Goal: Information Seeking & Learning: Learn about a topic

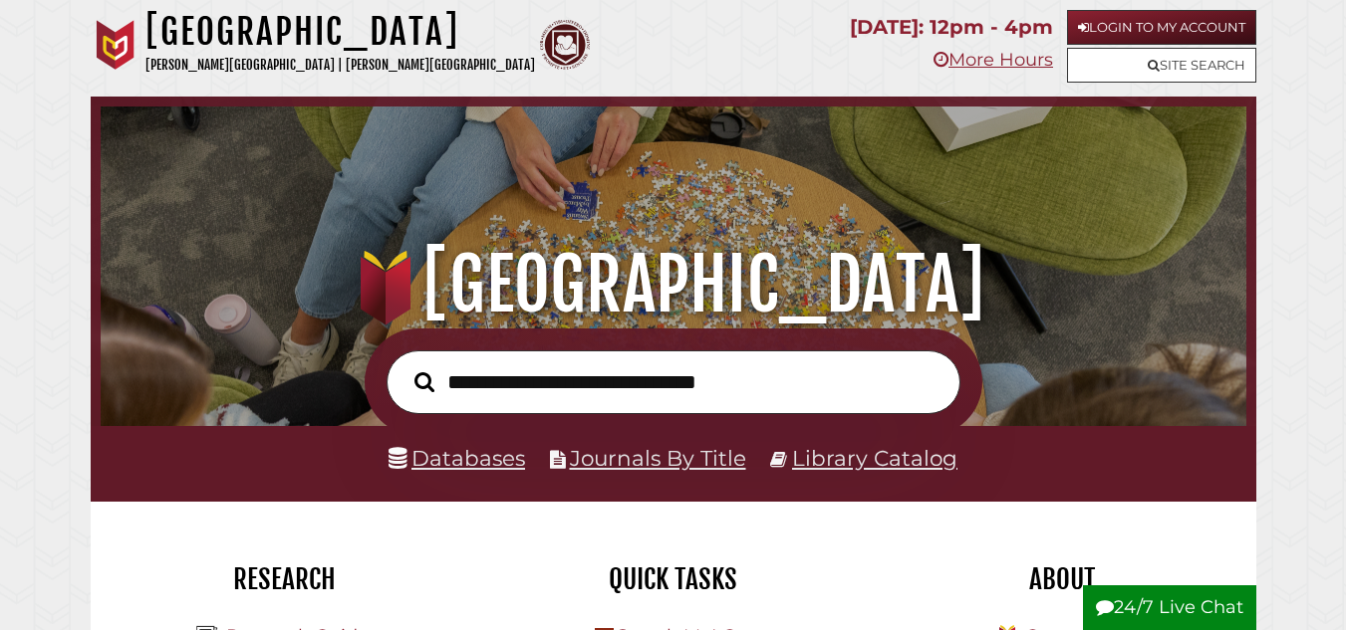
scroll to position [378, 1135]
click at [549, 378] on input "text" at bounding box center [673, 383] width 574 height 65
type input "********"
click at [404, 367] on button "Search" at bounding box center [424, 382] width 40 height 31
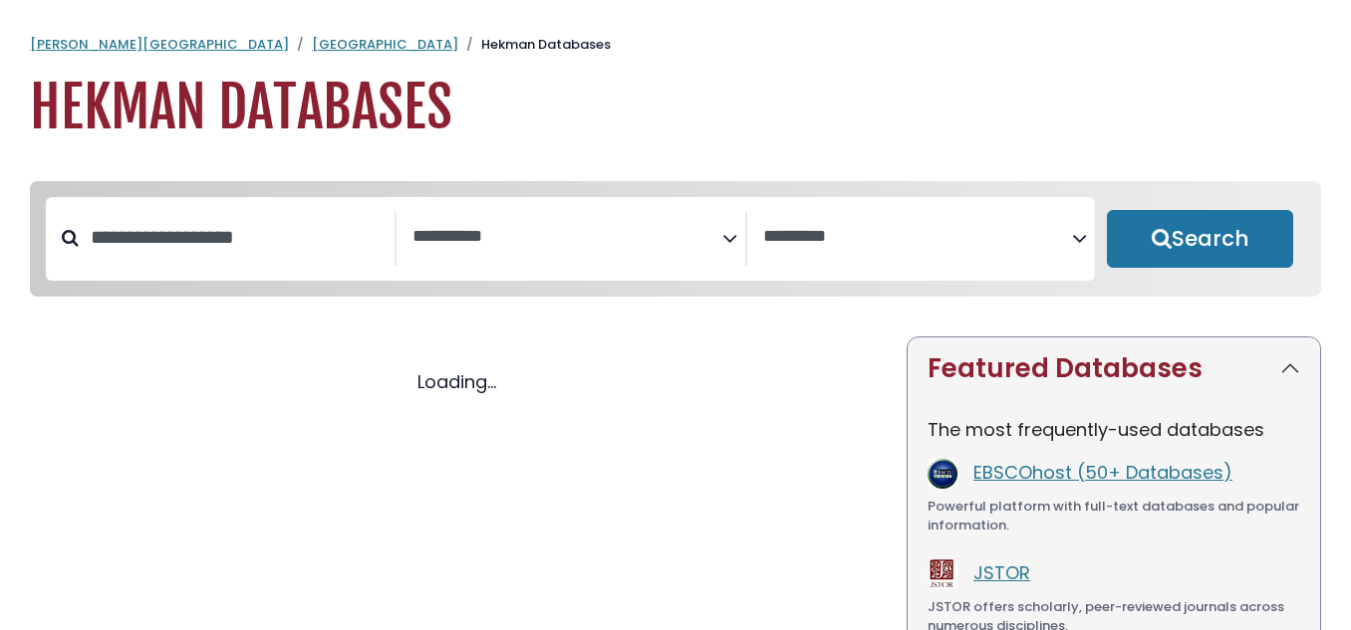
select select "Database Subject Filter"
select select "Database Vendors Filter"
select select "Database Subject Filter"
select select "Database Vendors Filter"
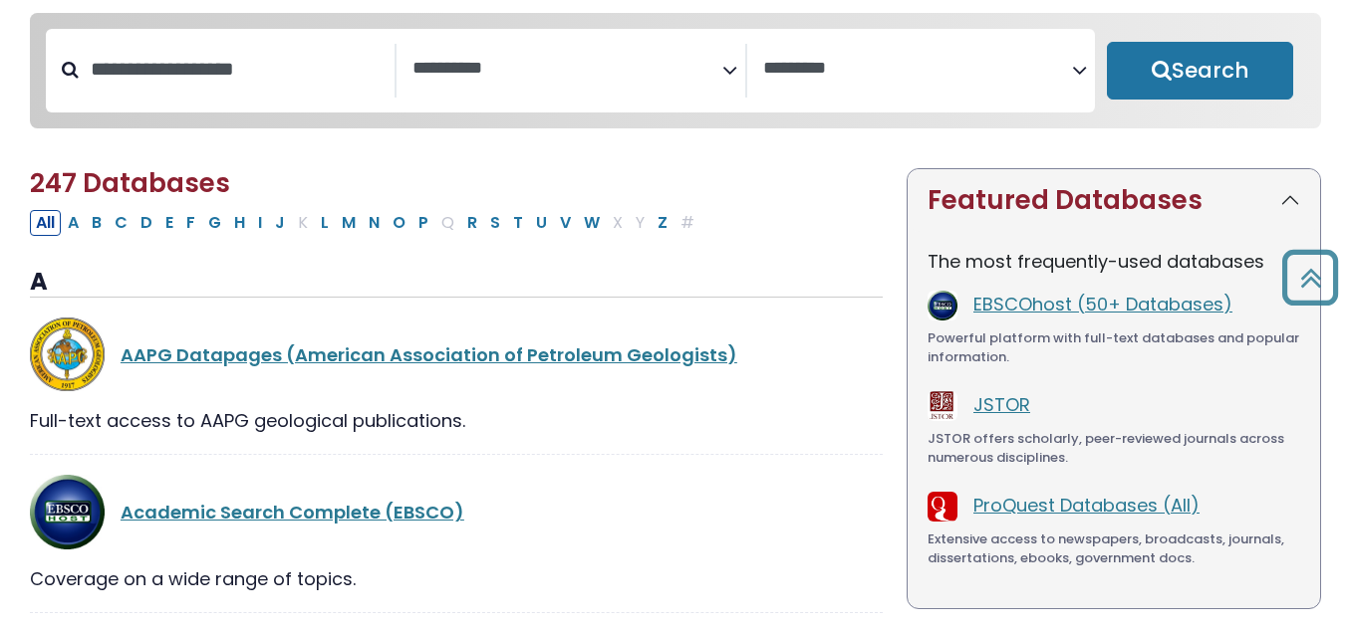
scroll to position [167, 0]
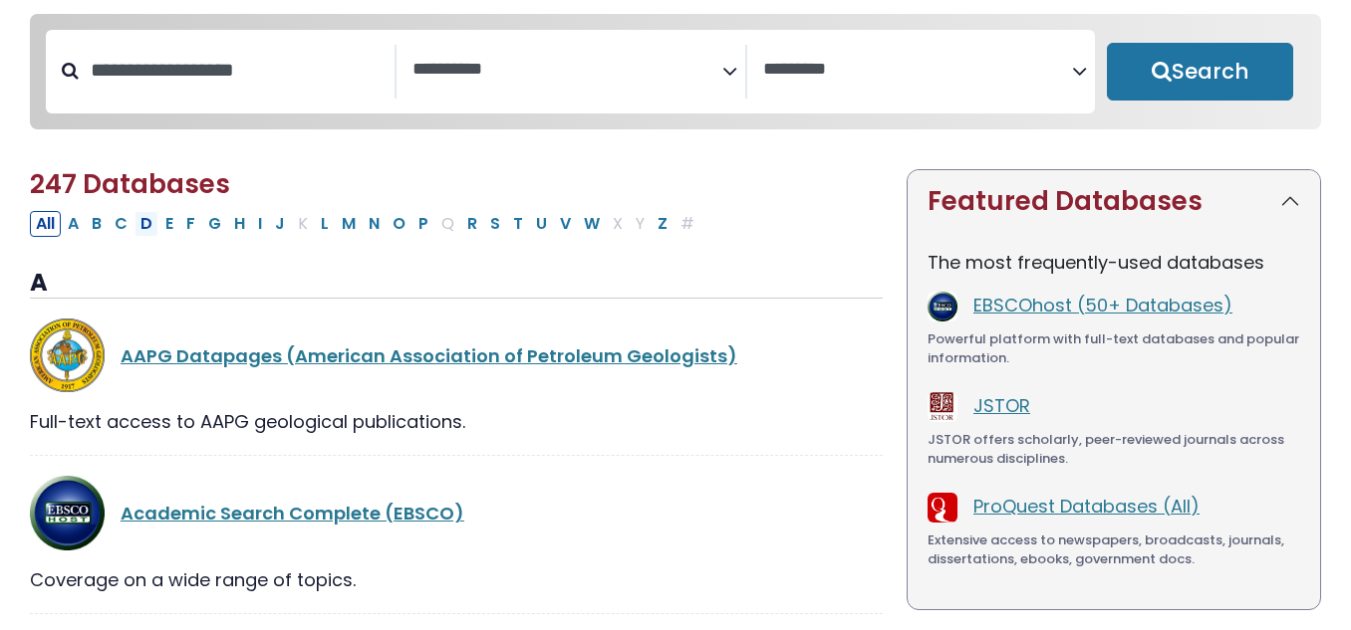
click at [150, 227] on button "D" at bounding box center [146, 224] width 24 height 26
select select "Database Subject Filter"
select select "Database Vendors Filter"
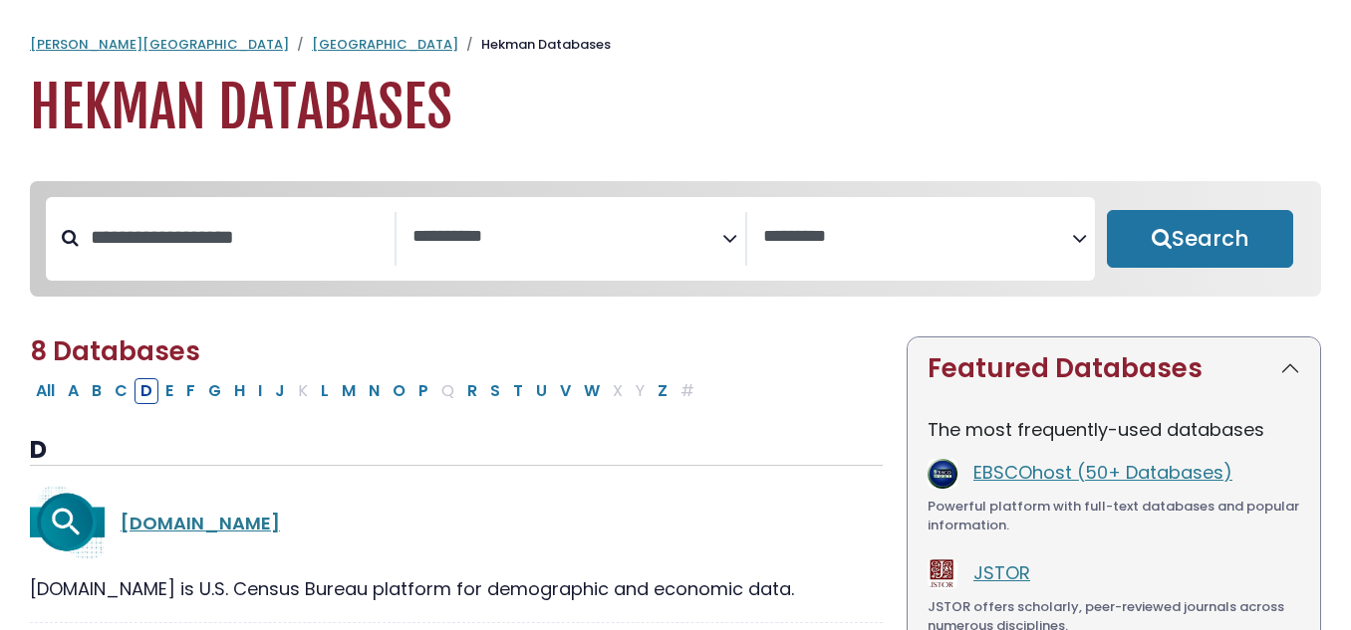
scroll to position [148, 0]
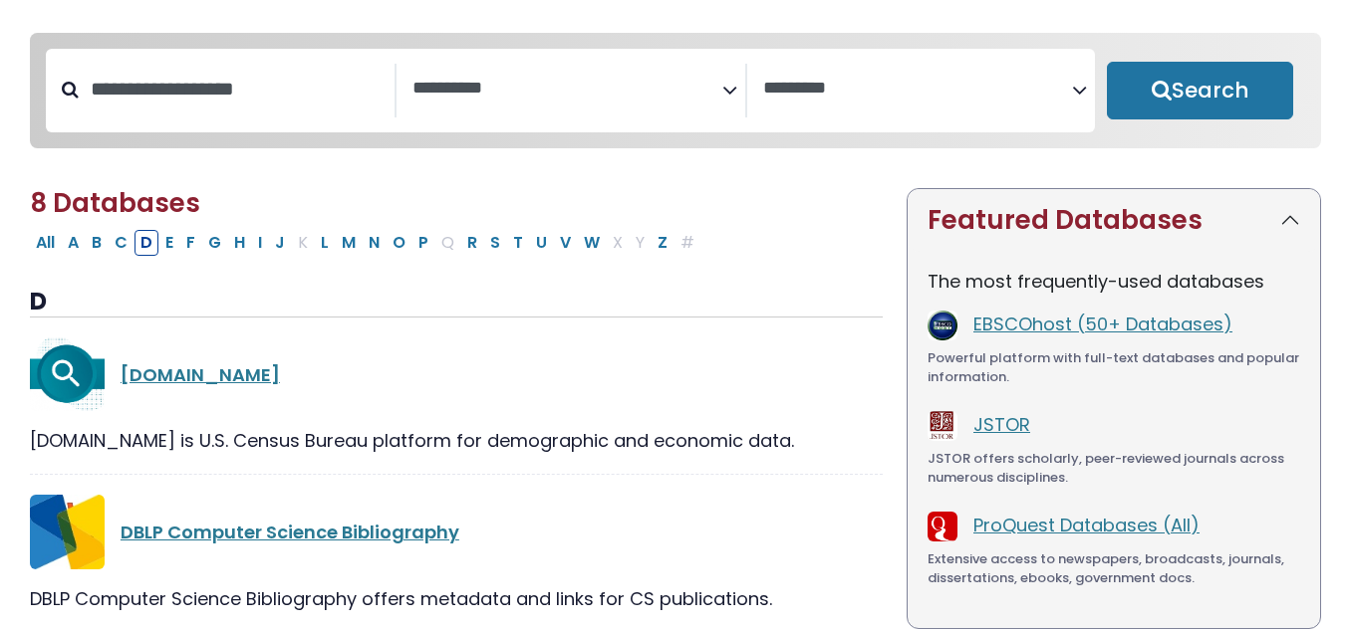
select select "Database Subject Filter"
select select "Database Vendors Filter"
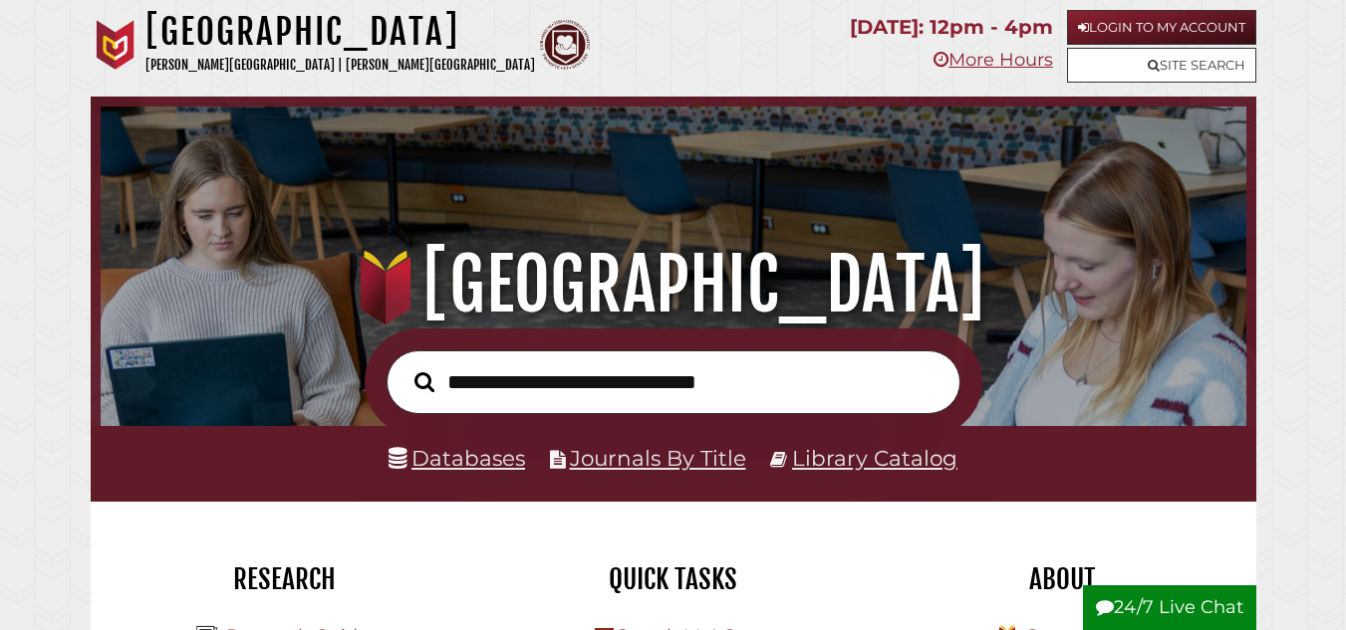
scroll to position [378, 1135]
click at [469, 387] on input "text" at bounding box center [673, 383] width 574 height 65
type input "********"
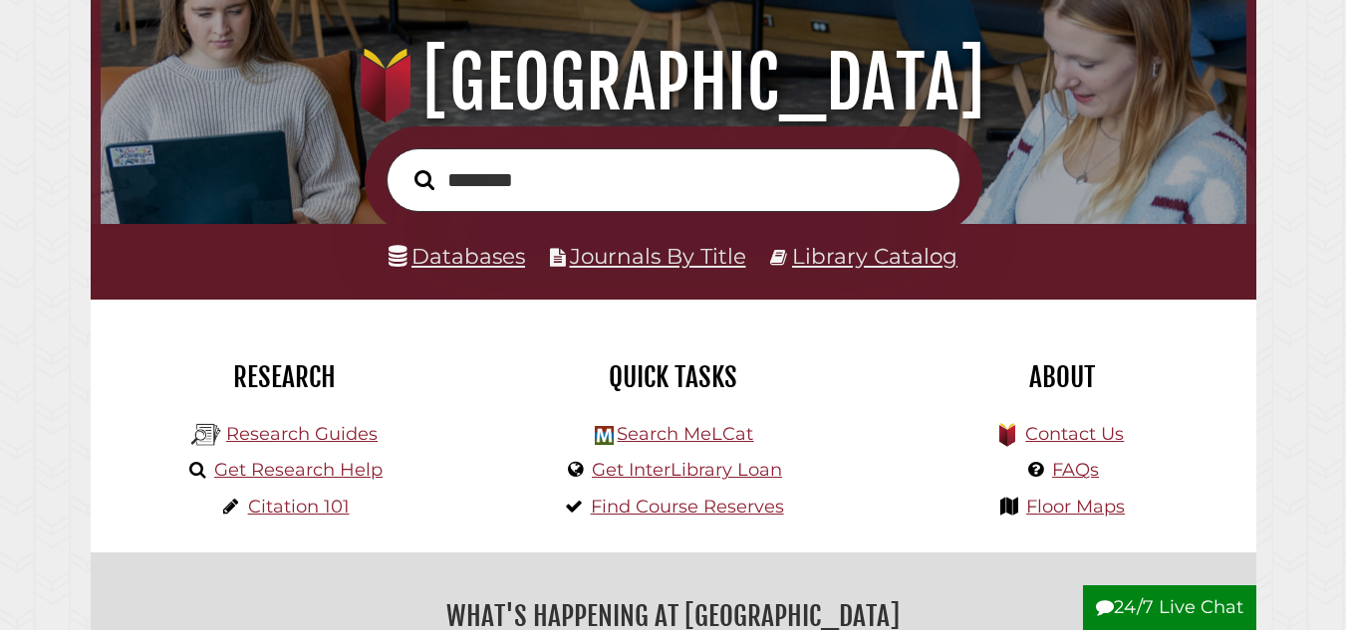
scroll to position [203, 0]
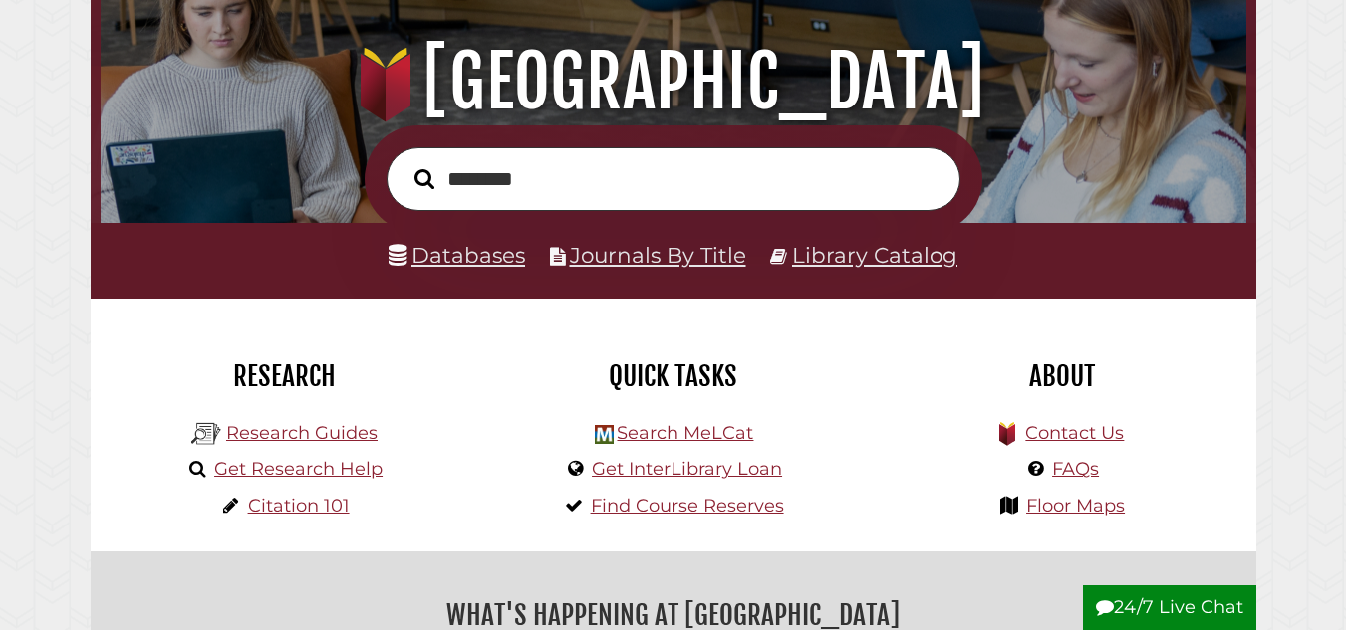
click at [404, 163] on button "Search" at bounding box center [424, 178] width 40 height 31
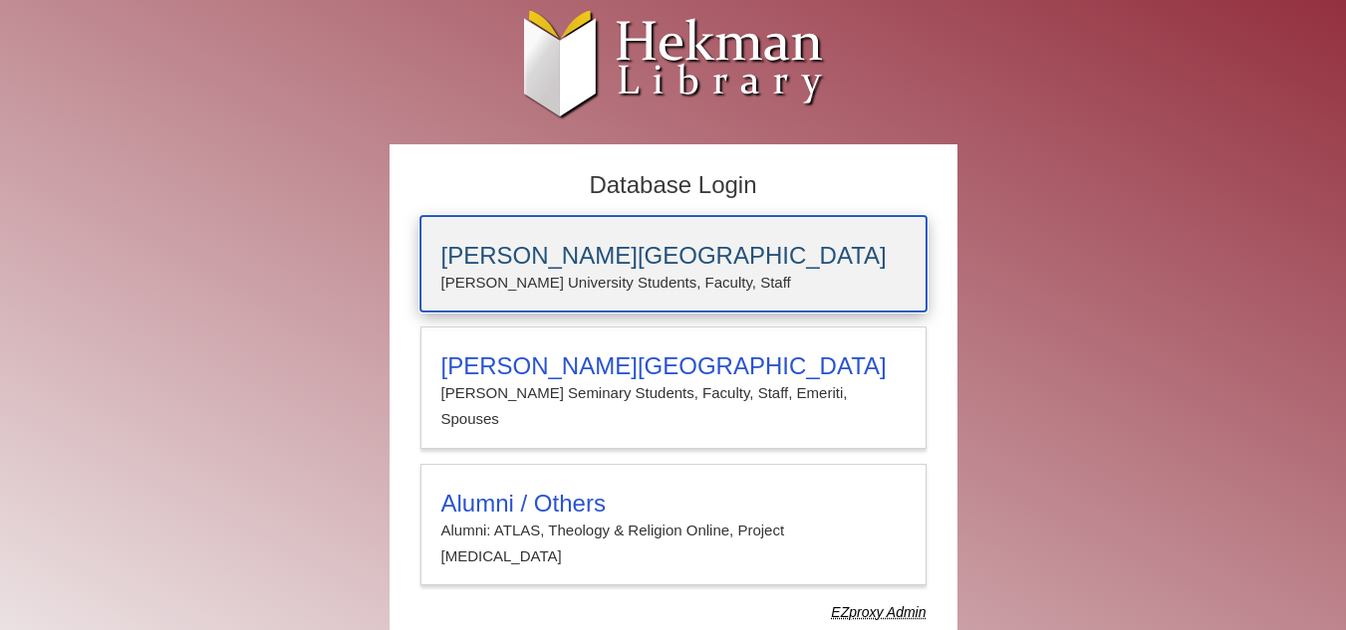
click at [485, 252] on h3 "[PERSON_NAME][GEOGRAPHIC_DATA]" at bounding box center [673, 256] width 464 height 28
